Goal: Transaction & Acquisition: Purchase product/service

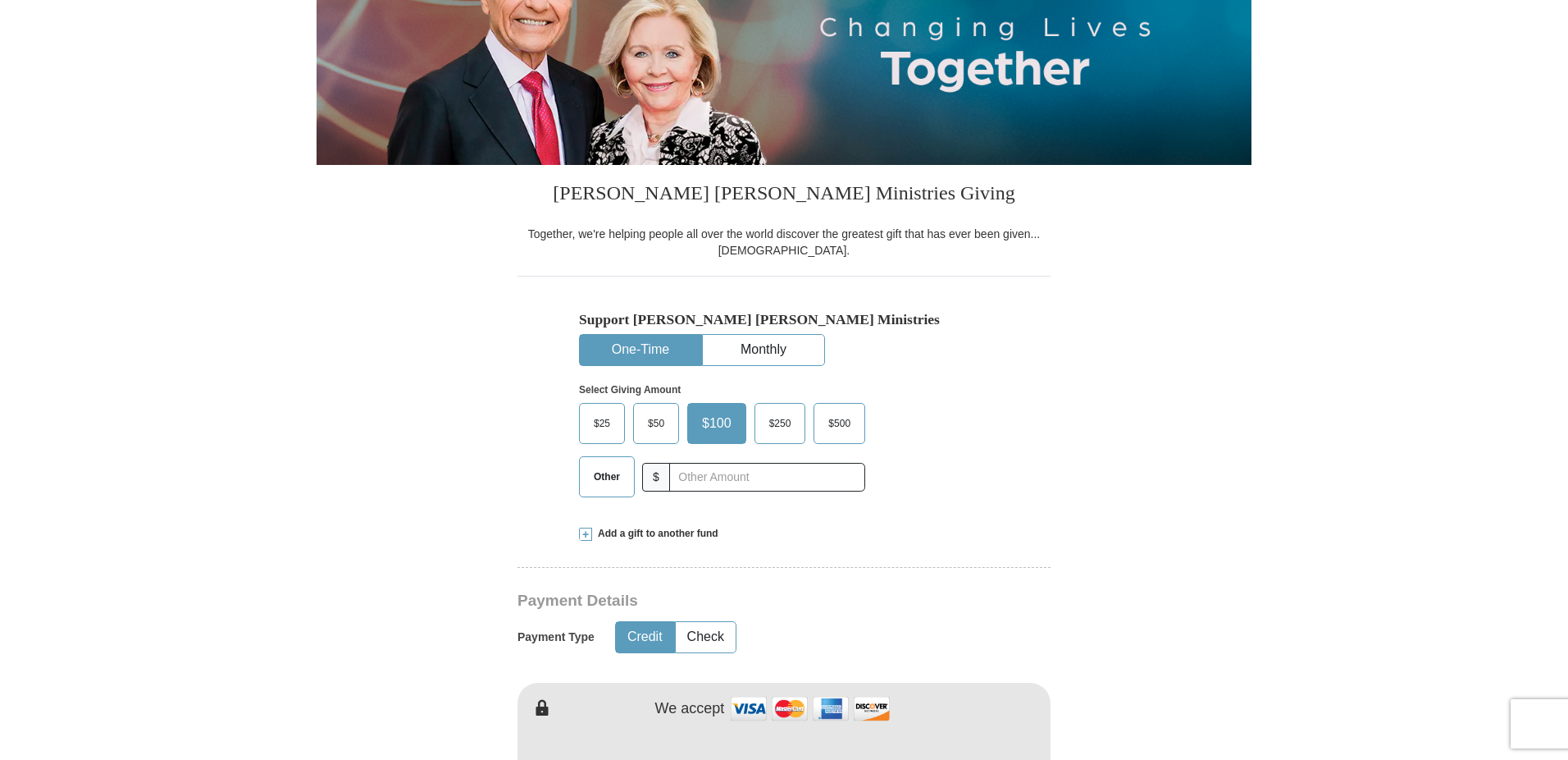
click at [606, 421] on span "$25" at bounding box center [602, 423] width 33 height 24
click at [0, 0] on input "$25" at bounding box center [0, 0] width 0 height 0
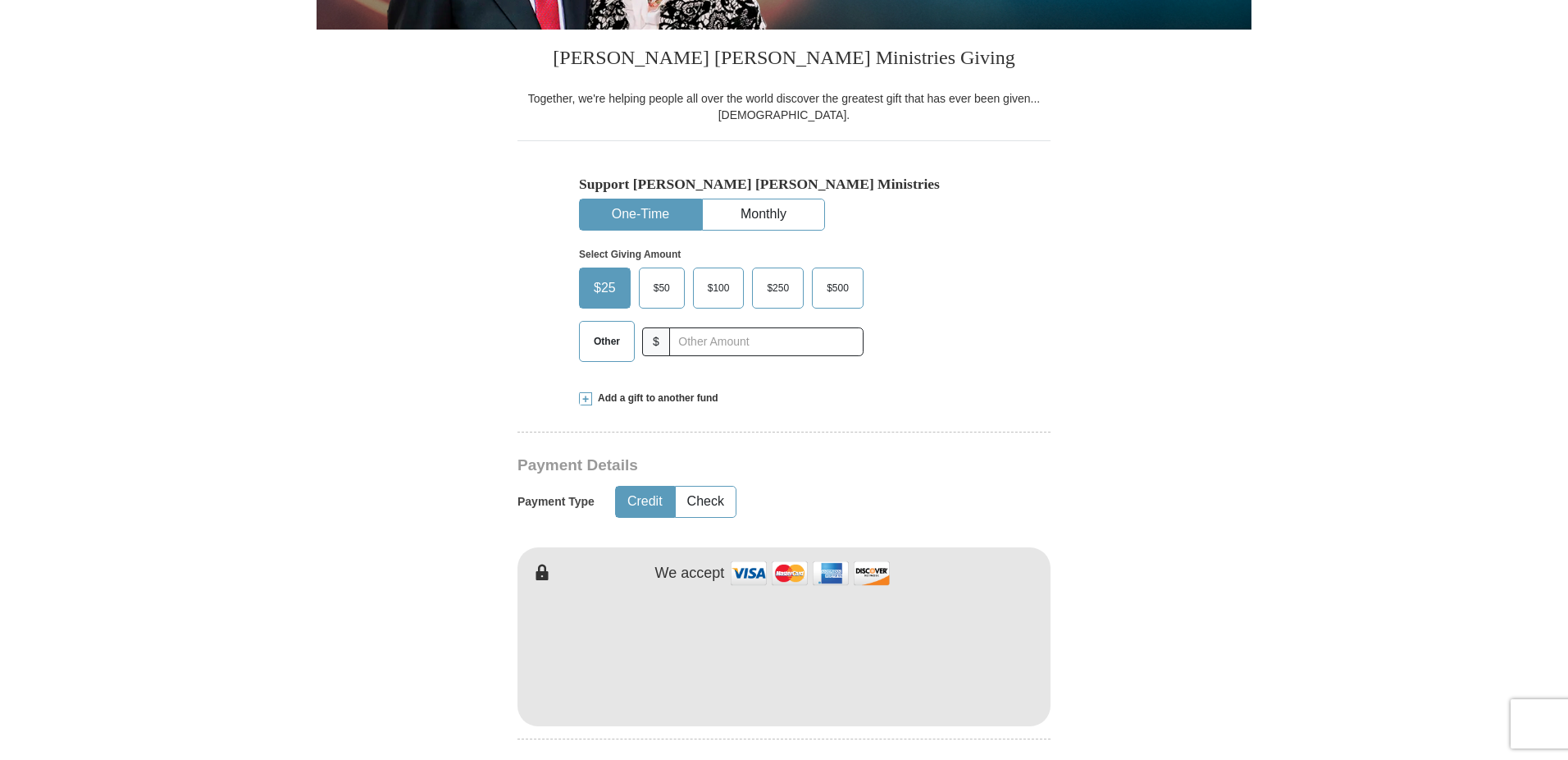
scroll to position [410, 0]
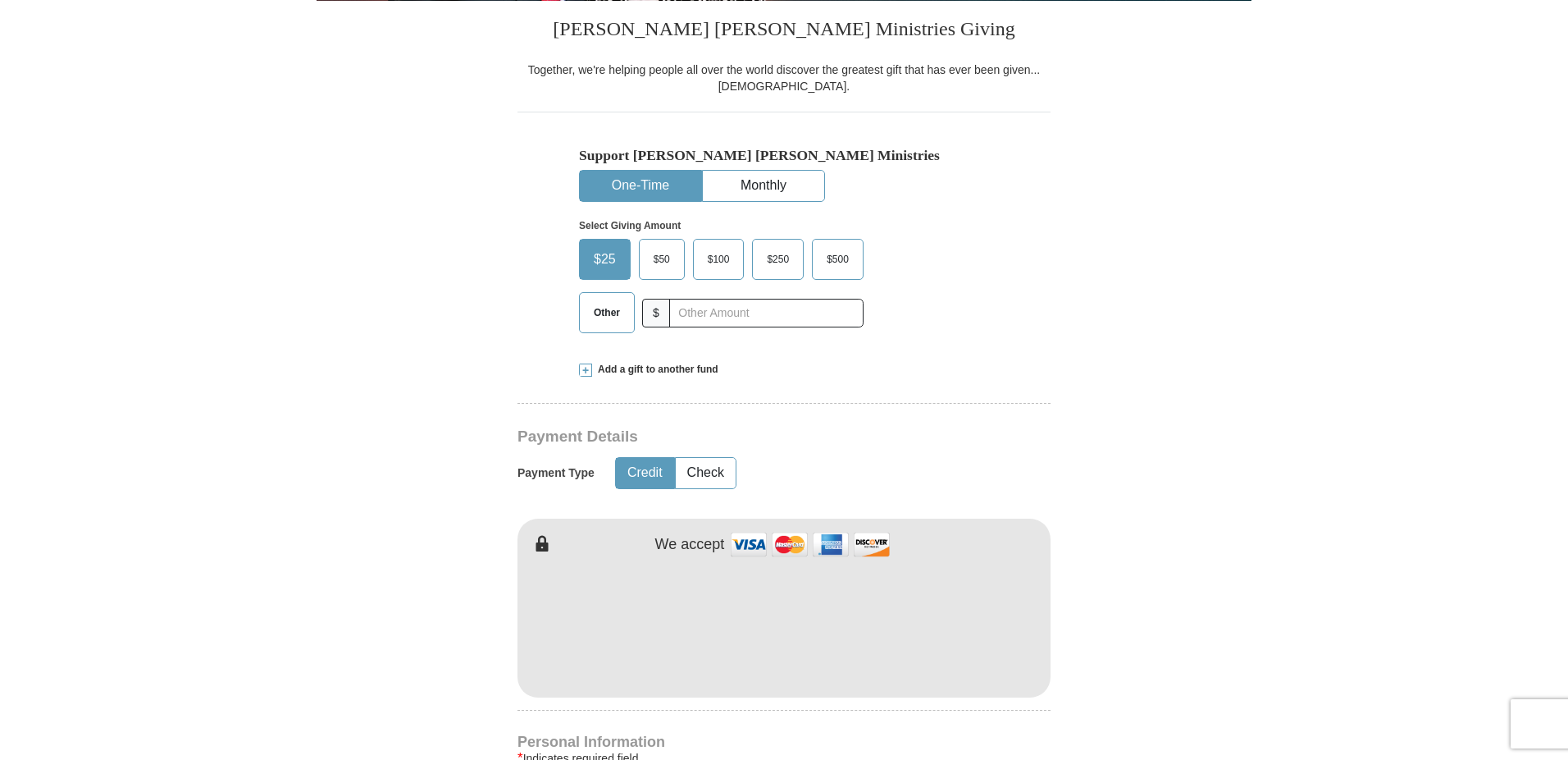
click at [640, 480] on button "Credit" at bounding box center [645, 473] width 59 height 31
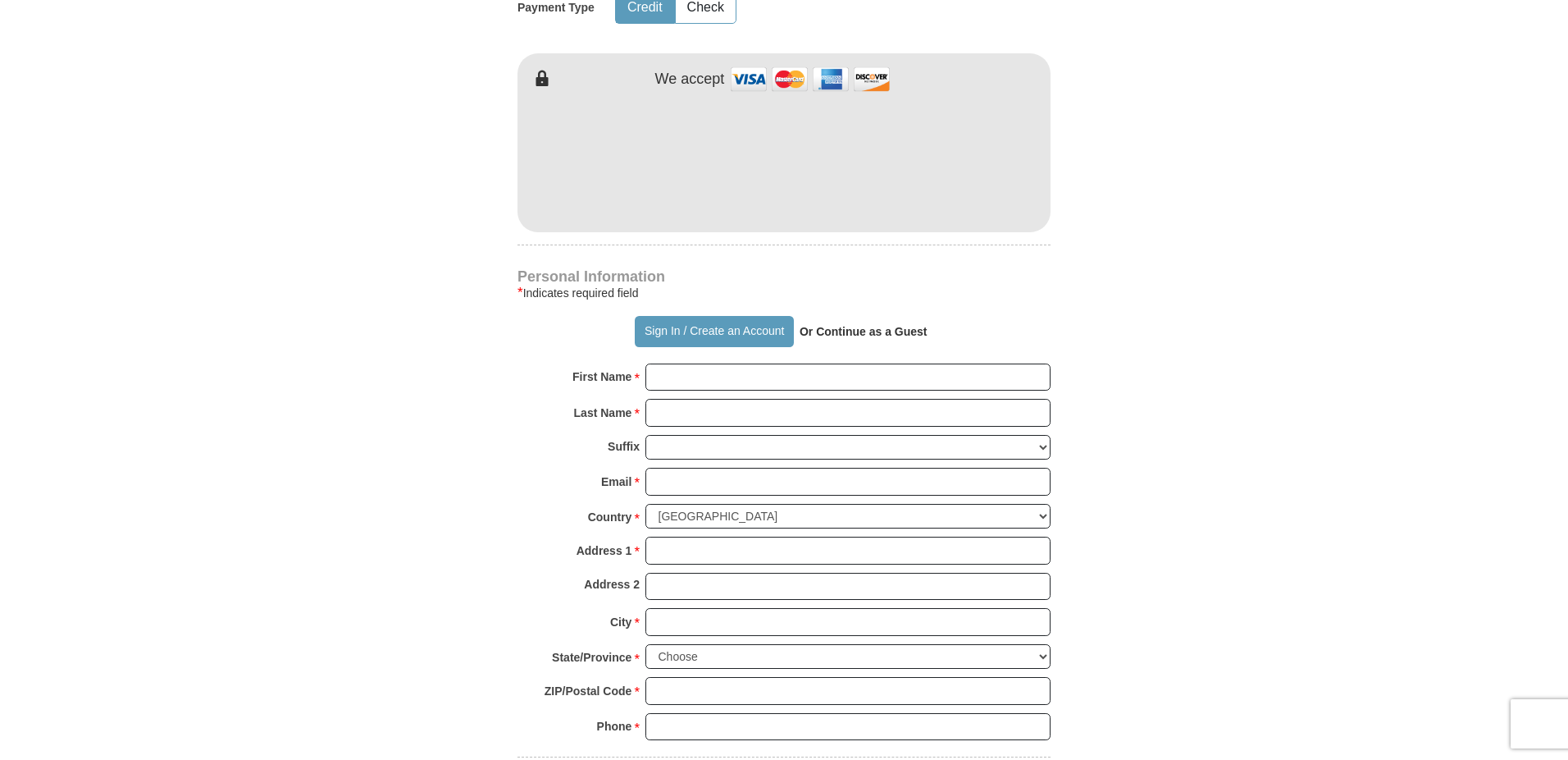
scroll to position [903, 0]
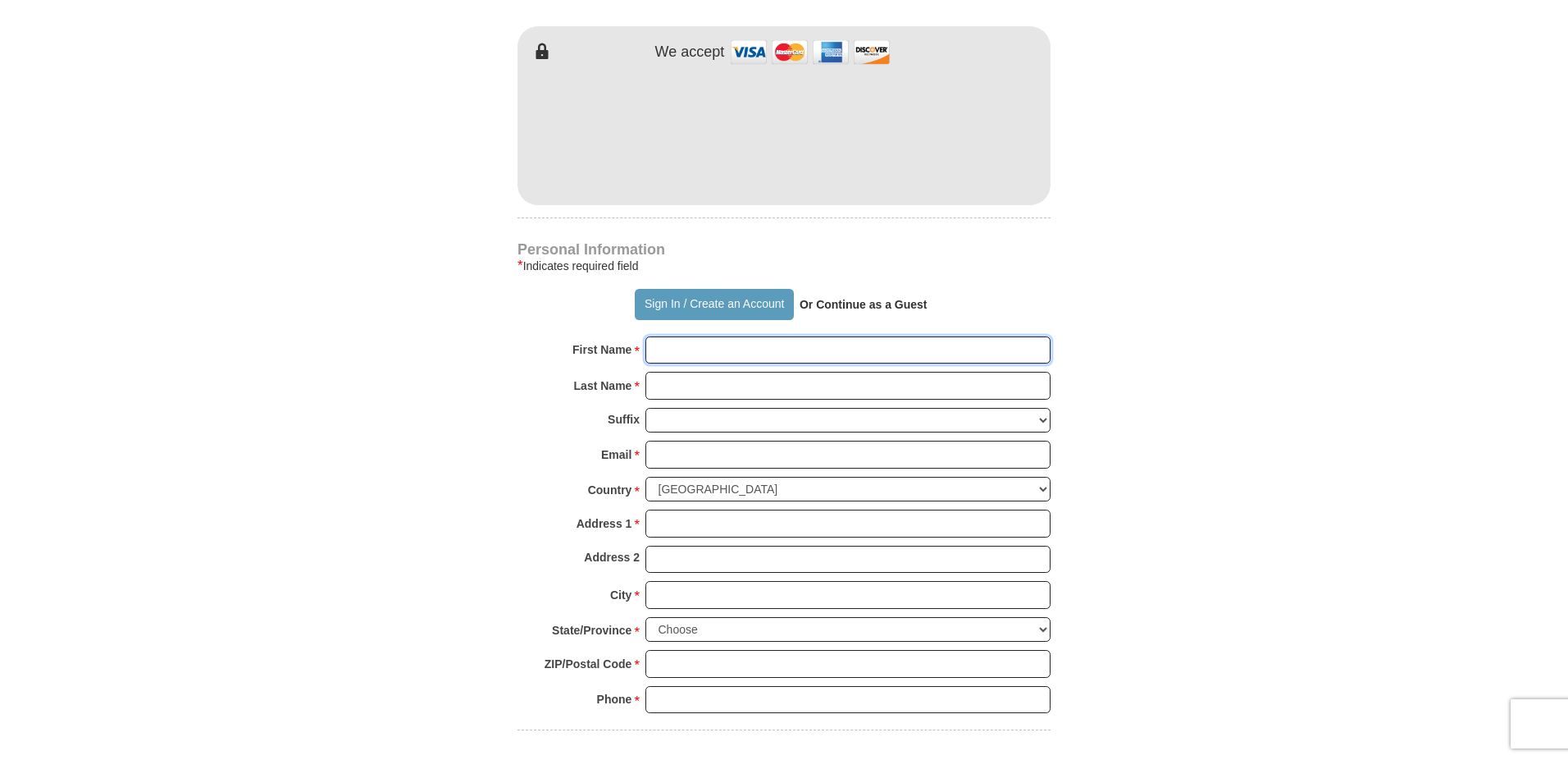
click at [680, 354] on input "First Name *" at bounding box center [848, 351] width 406 height 28
type input "[PERSON_NAME]"
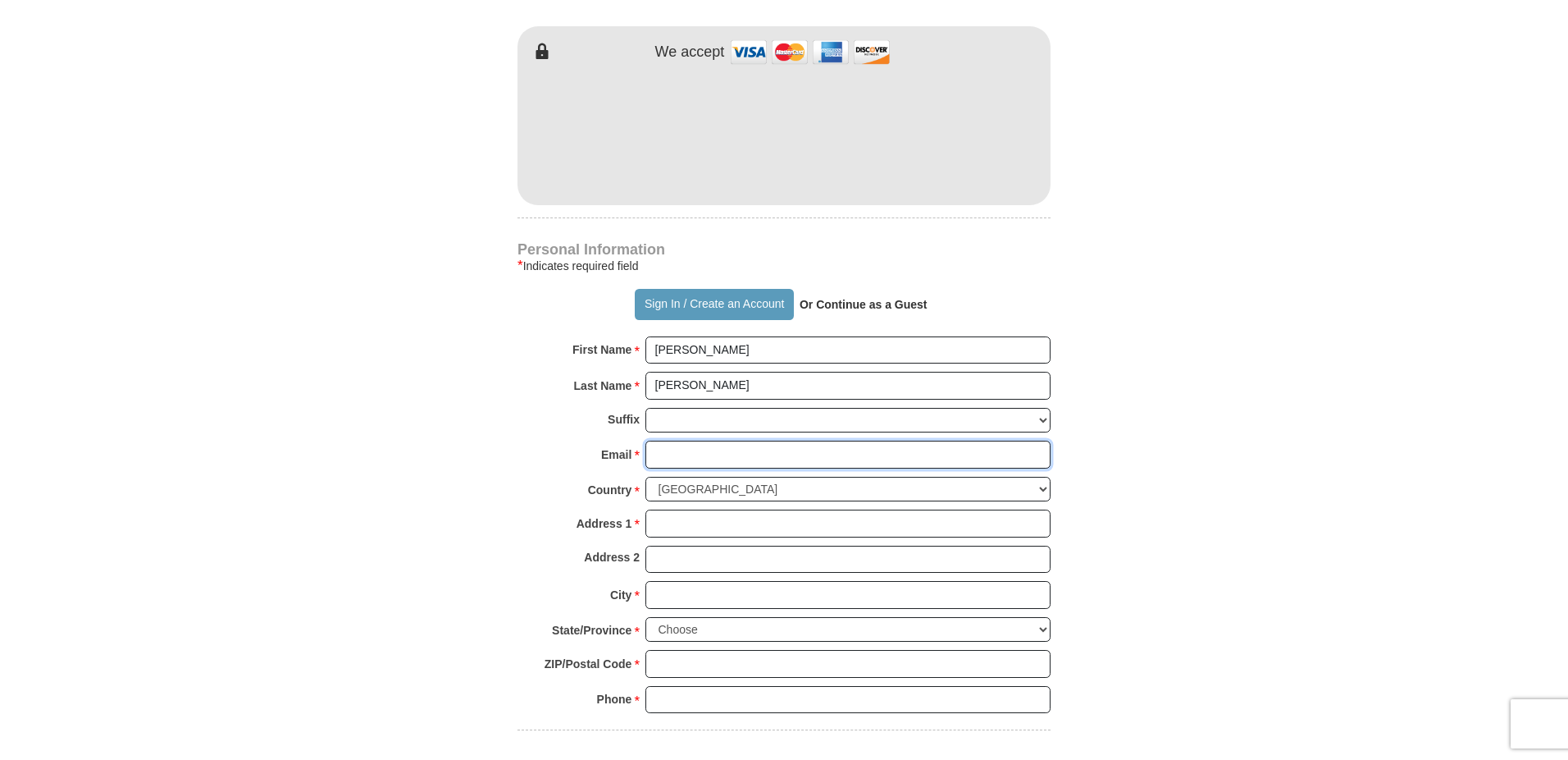
click at [676, 457] on input "Email *" at bounding box center [848, 455] width 406 height 28
type input "[EMAIL_ADDRESS][DOMAIN_NAME]"
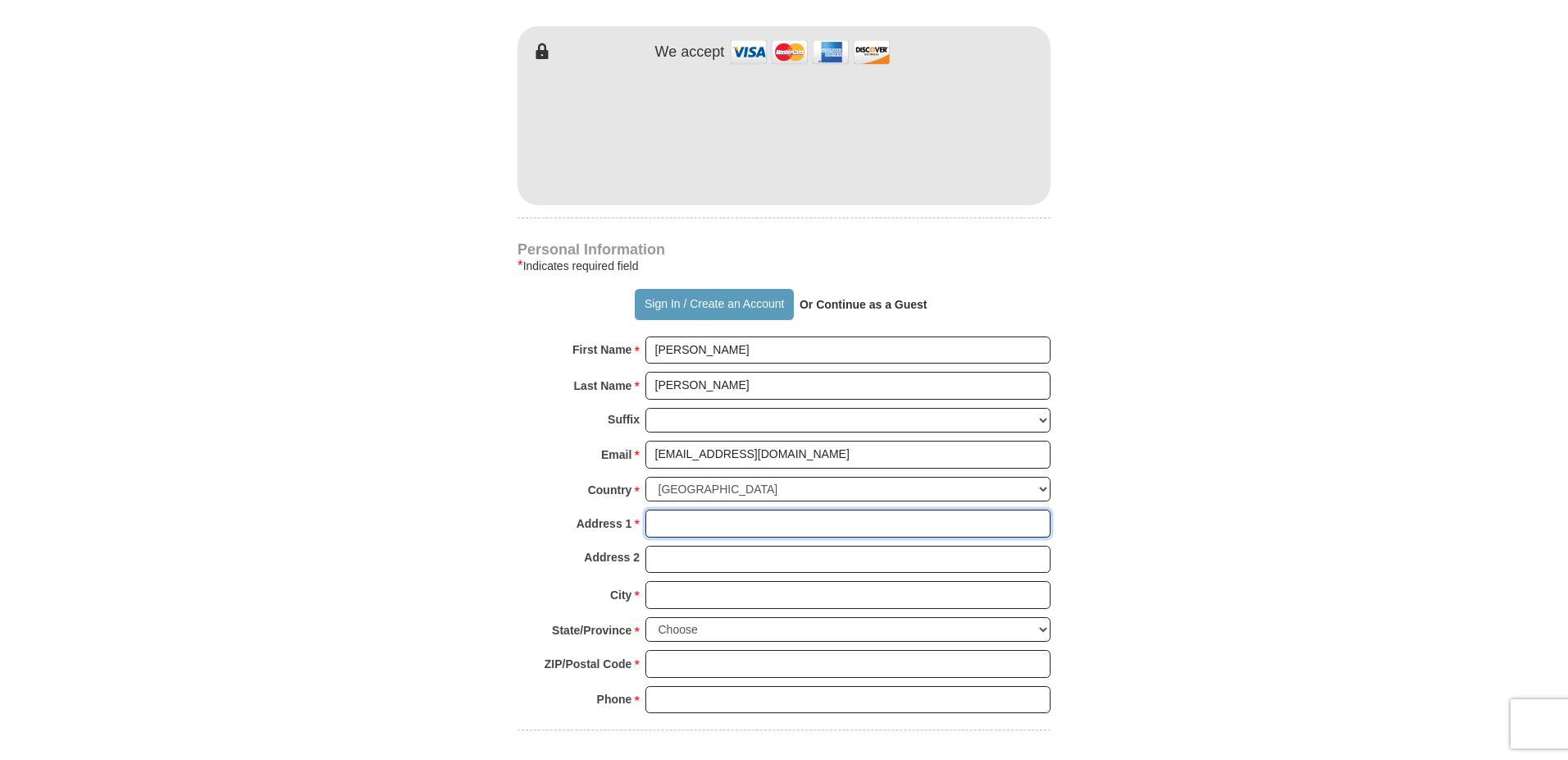
type input "[STREET_ADDRESS]"
type input "#58"
type input "Ventura Ca"
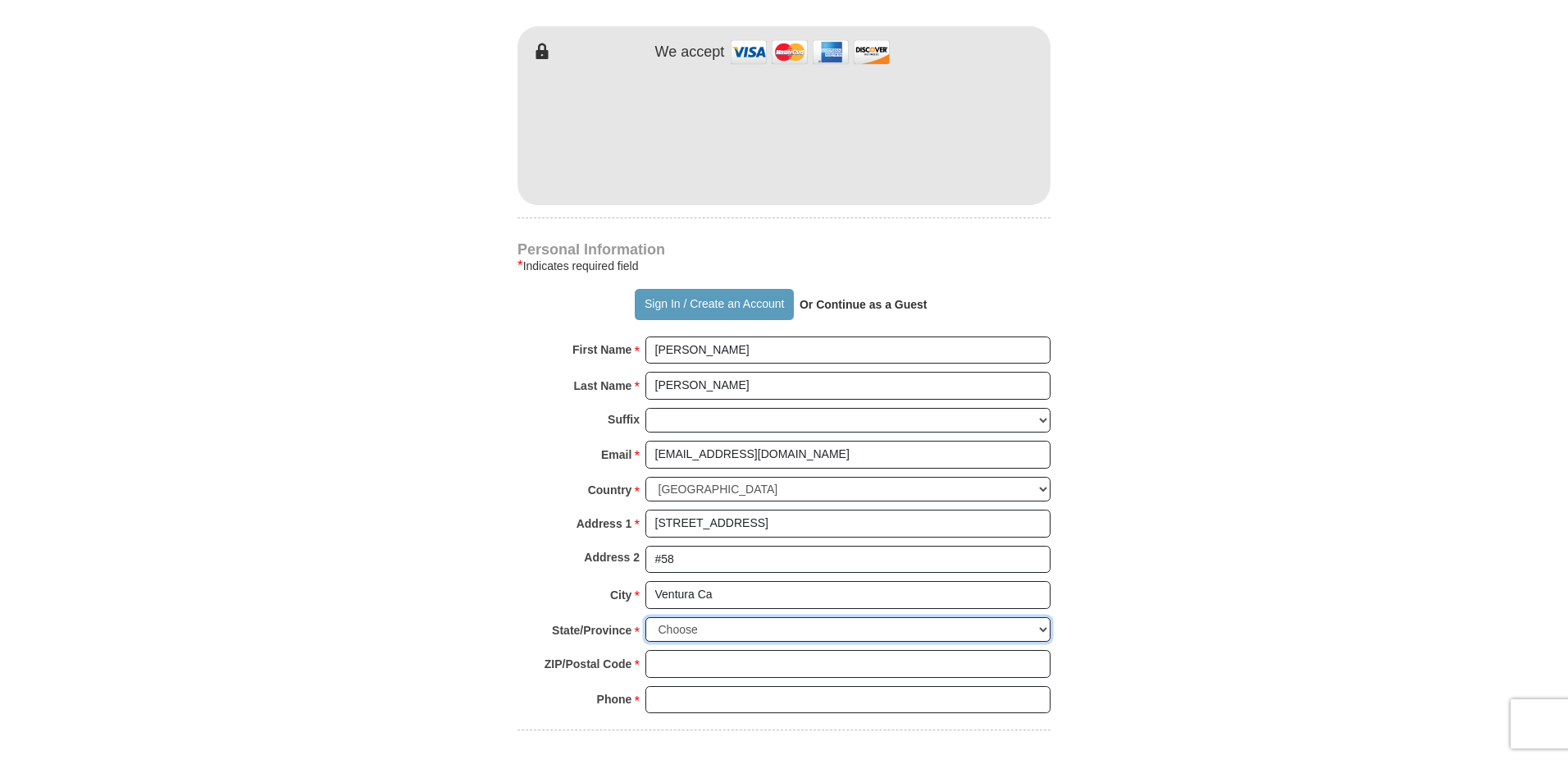
select select "CA"
type input "93003"
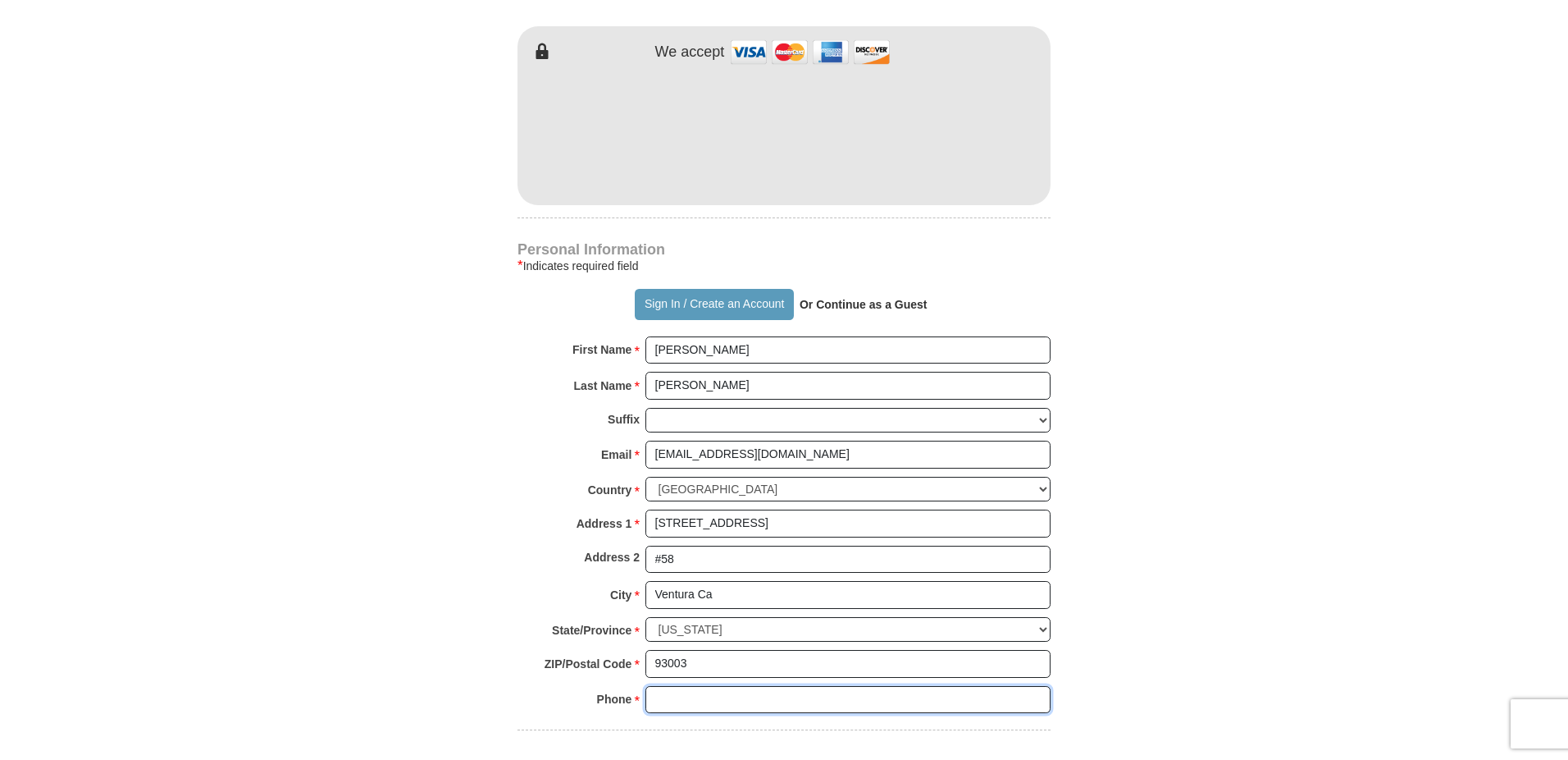
type input "8054902559"
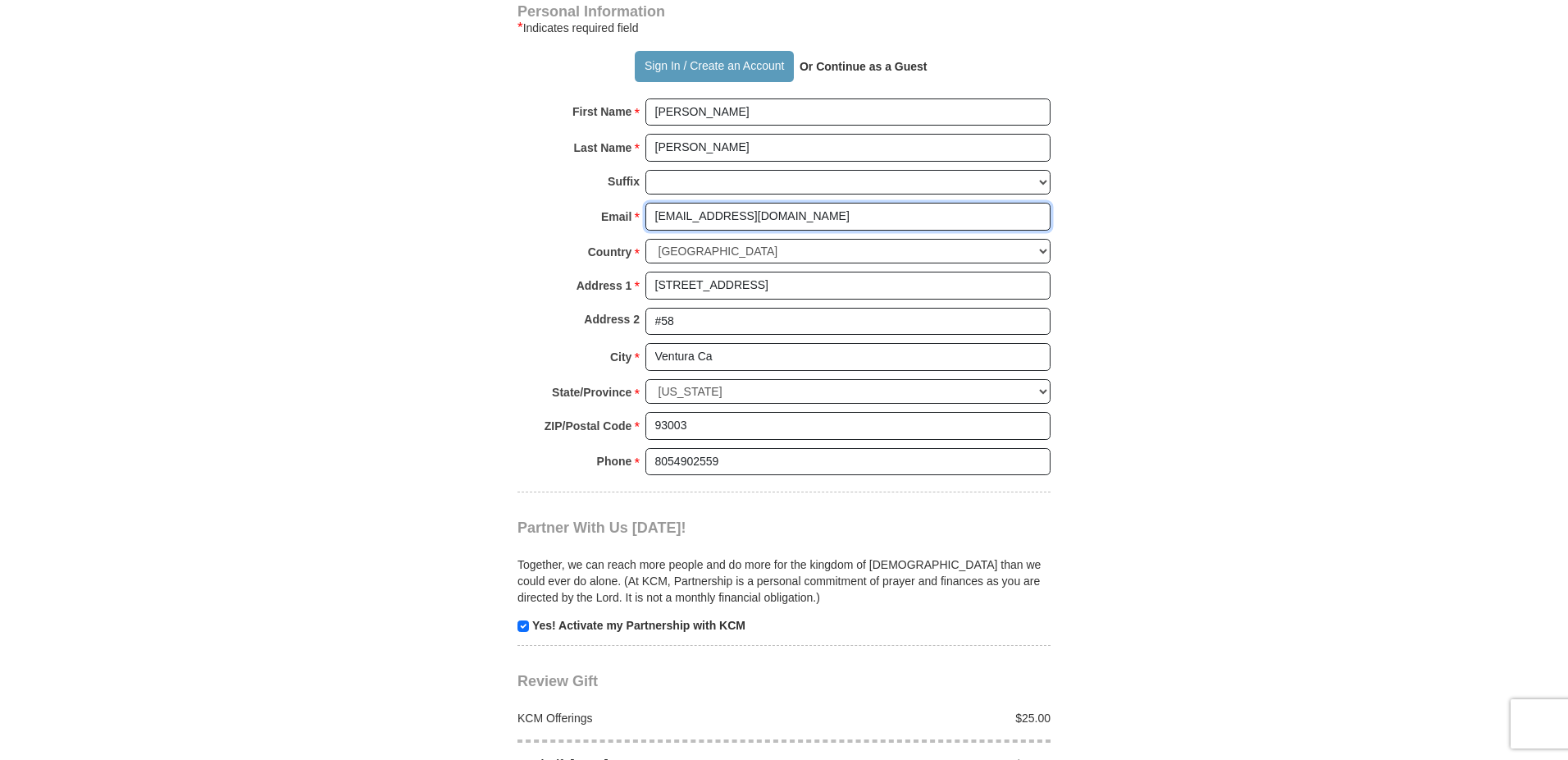
scroll to position [1149, 0]
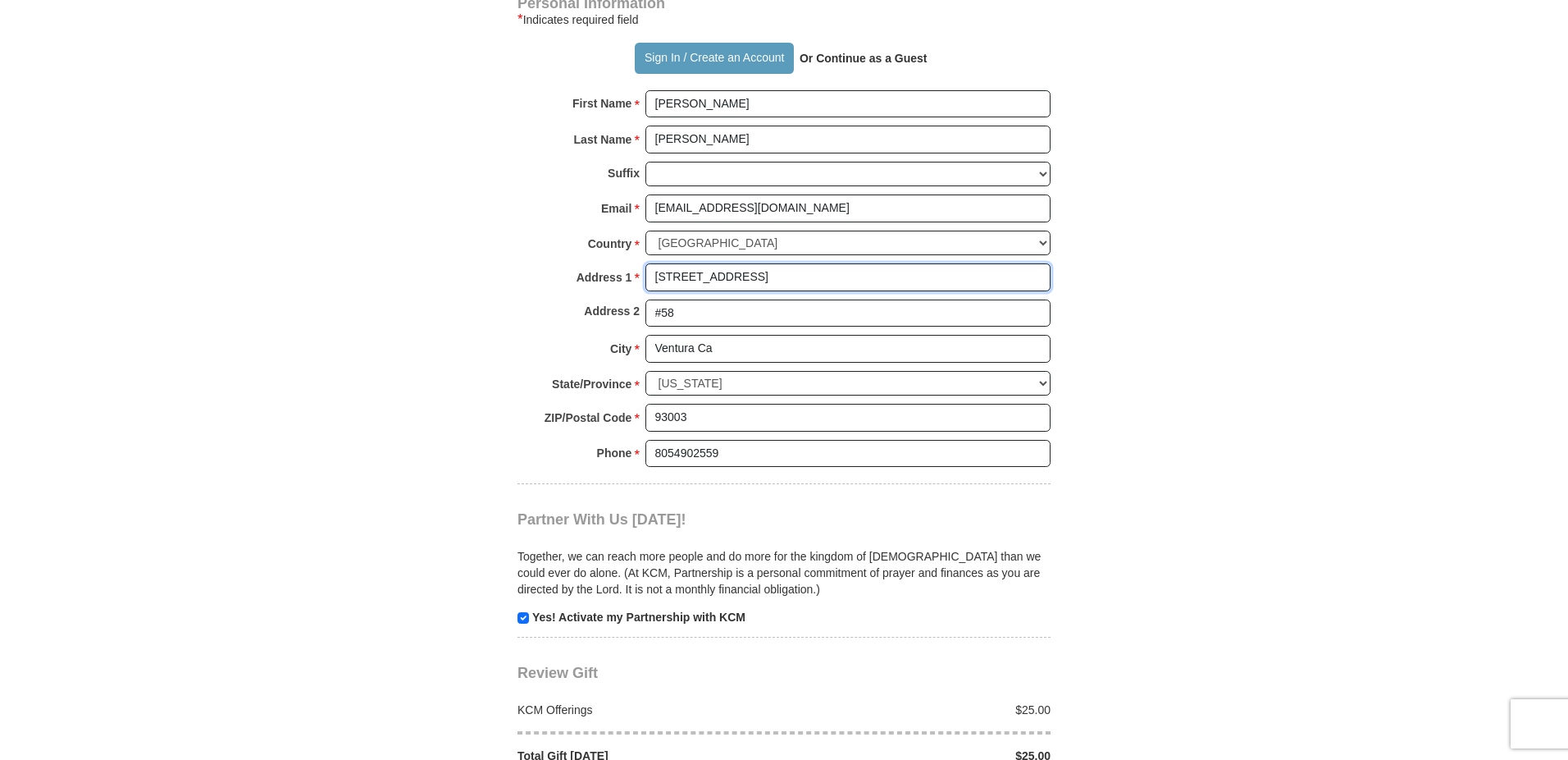
click at [787, 281] on input "[STREET_ADDRESS]" at bounding box center [848, 277] width 406 height 28
type input "[STREET_ADDRESS]"
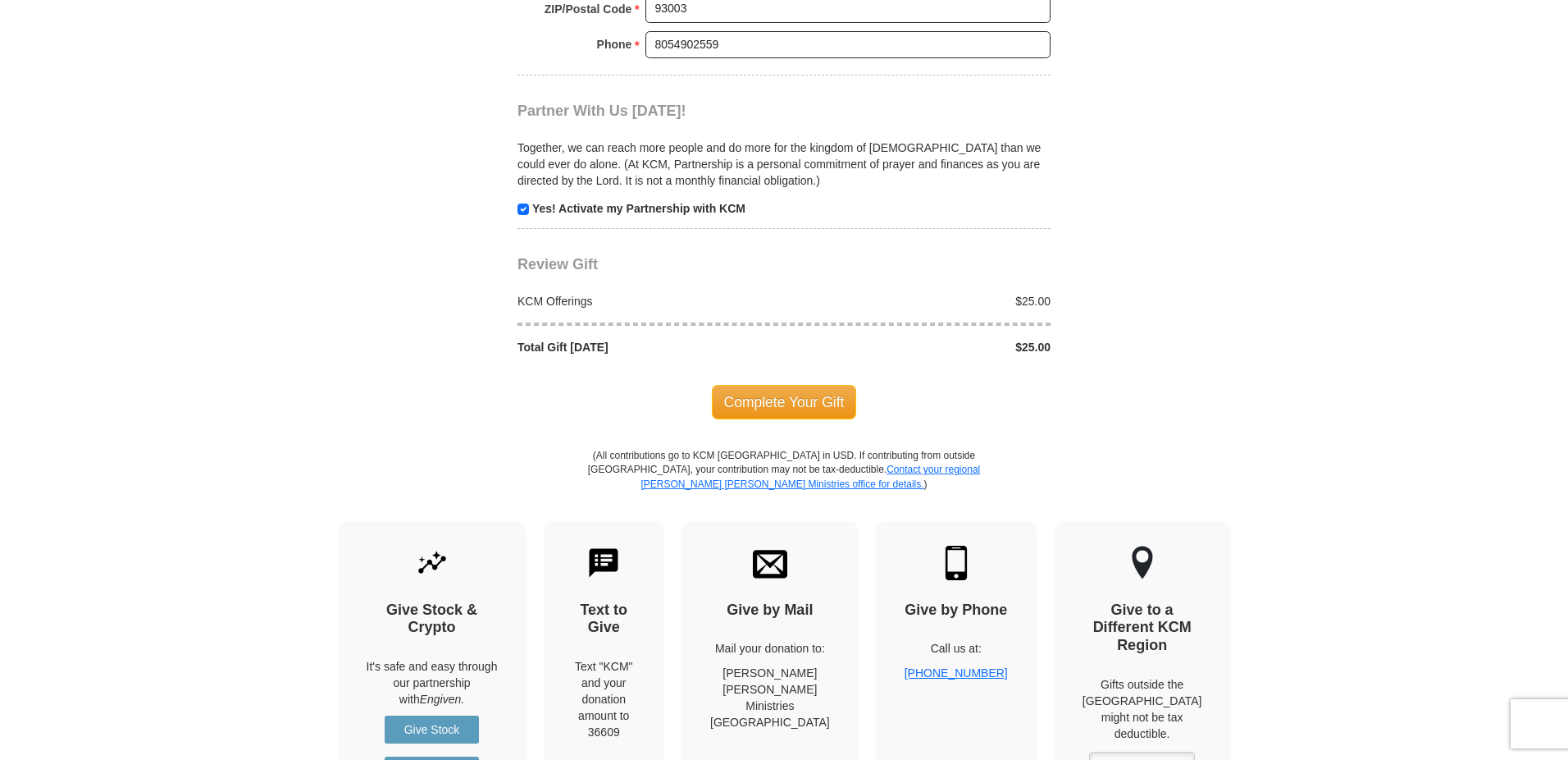
scroll to position [1559, 0]
click at [750, 404] on span "Complete Your Gift" at bounding box center [785, 400] width 145 height 34
